Goal: Find specific page/section: Find specific page/section

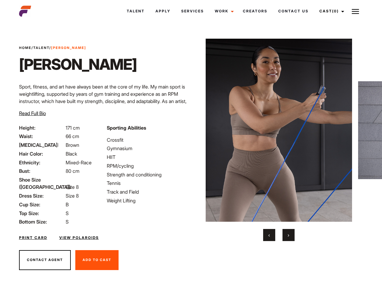
click at [330, 11] on link "Cast (0)" at bounding box center [331, 11] width 34 height 16
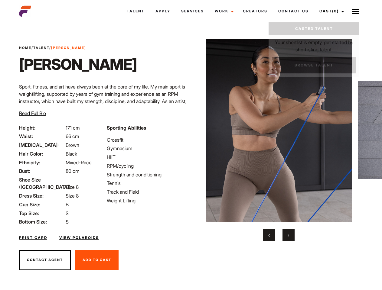
click at [355, 11] on img at bounding box center [355, 11] width 7 height 7
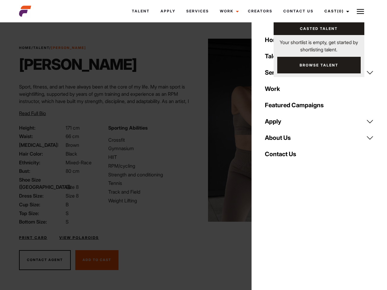
click at [278, 140] on img at bounding box center [281, 130] width 147 height 183
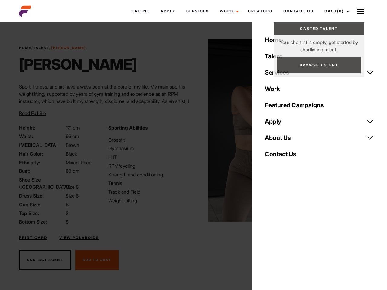
click at [191, 130] on div "Sporting Abilities Crossfit Gymnasium HIIT RPM/cycling Strength and conditionin…" at bounding box center [149, 175] width 89 height 102
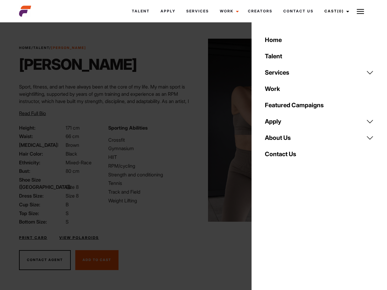
click at [269, 235] on div "Home Talent Services Talent Casting Photography Videography Creative Hair and M…" at bounding box center [319, 145] width 135 height 290
click at [288, 235] on div "Home Talent Services Talent Casting Photography Videography Creative Hair and M…" at bounding box center [319, 145] width 135 height 290
